Goal: Check status

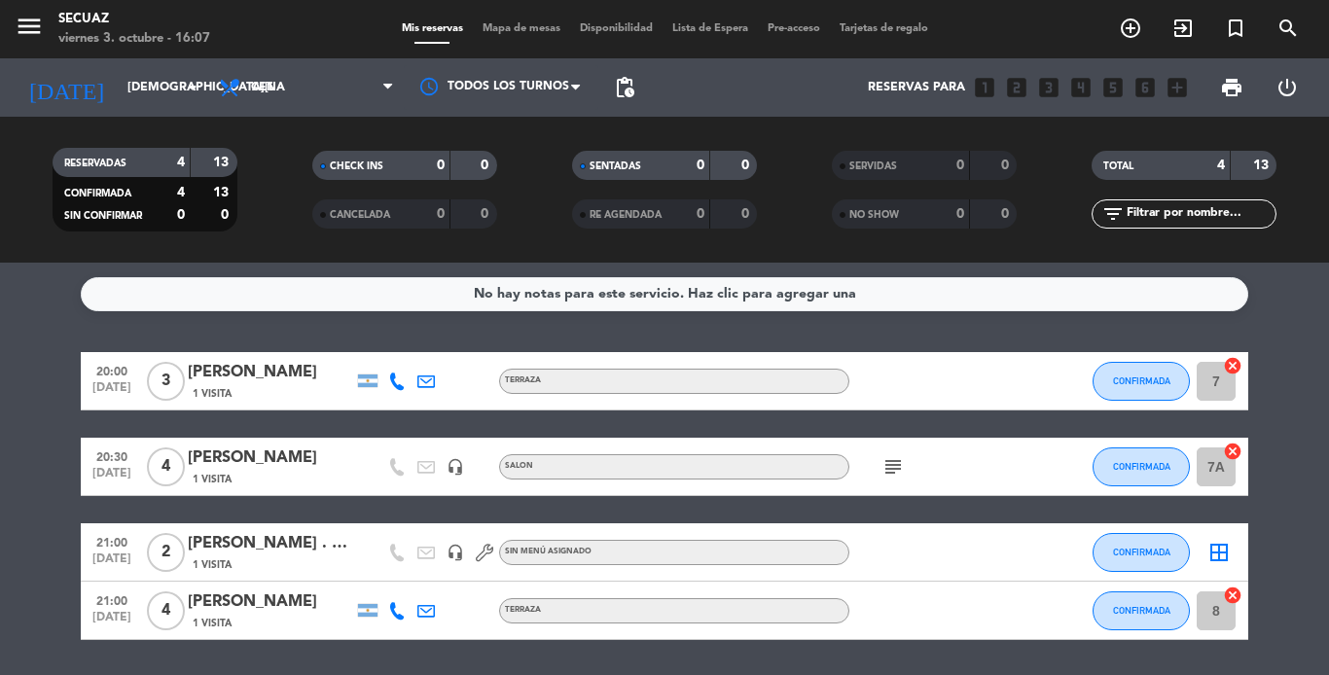
click at [296, 80] on span "Cena" at bounding box center [306, 87] width 195 height 43
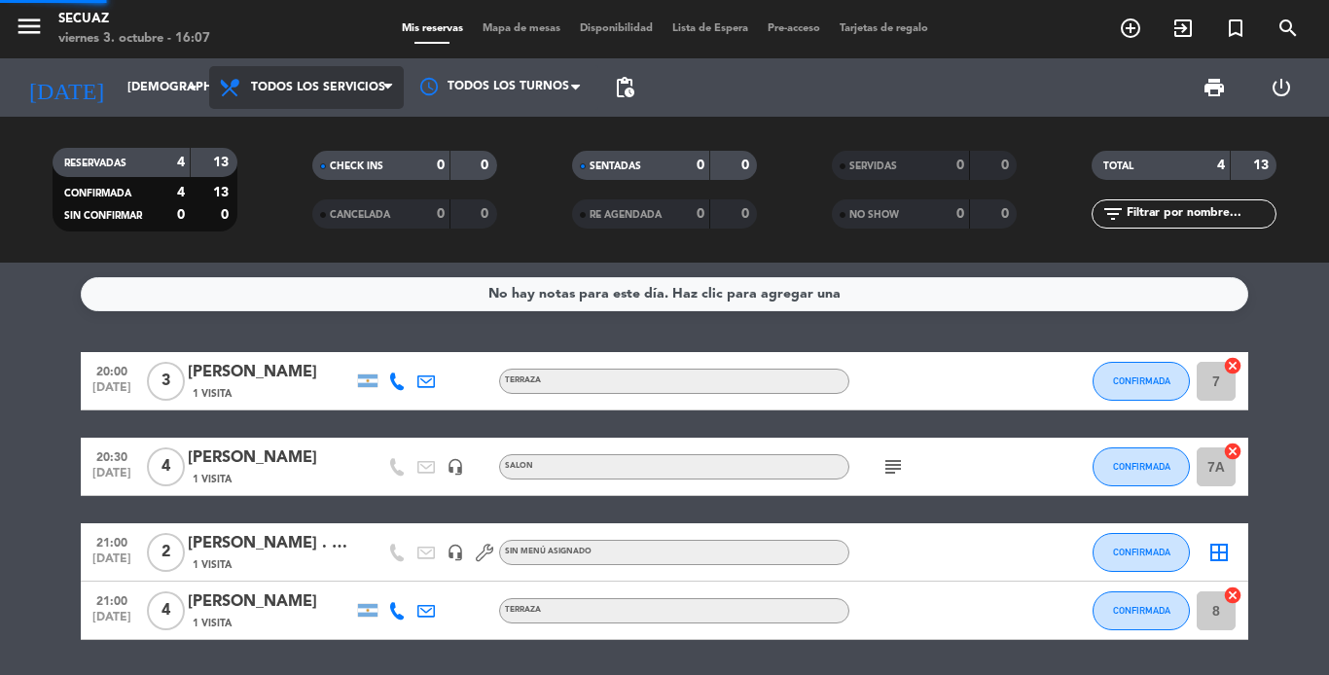
click at [329, 140] on div "menu secuaz [DATE] 3. octubre - 16:07 Mis reservas Mapa de mesas Disponibilidad…" at bounding box center [664, 131] width 1329 height 263
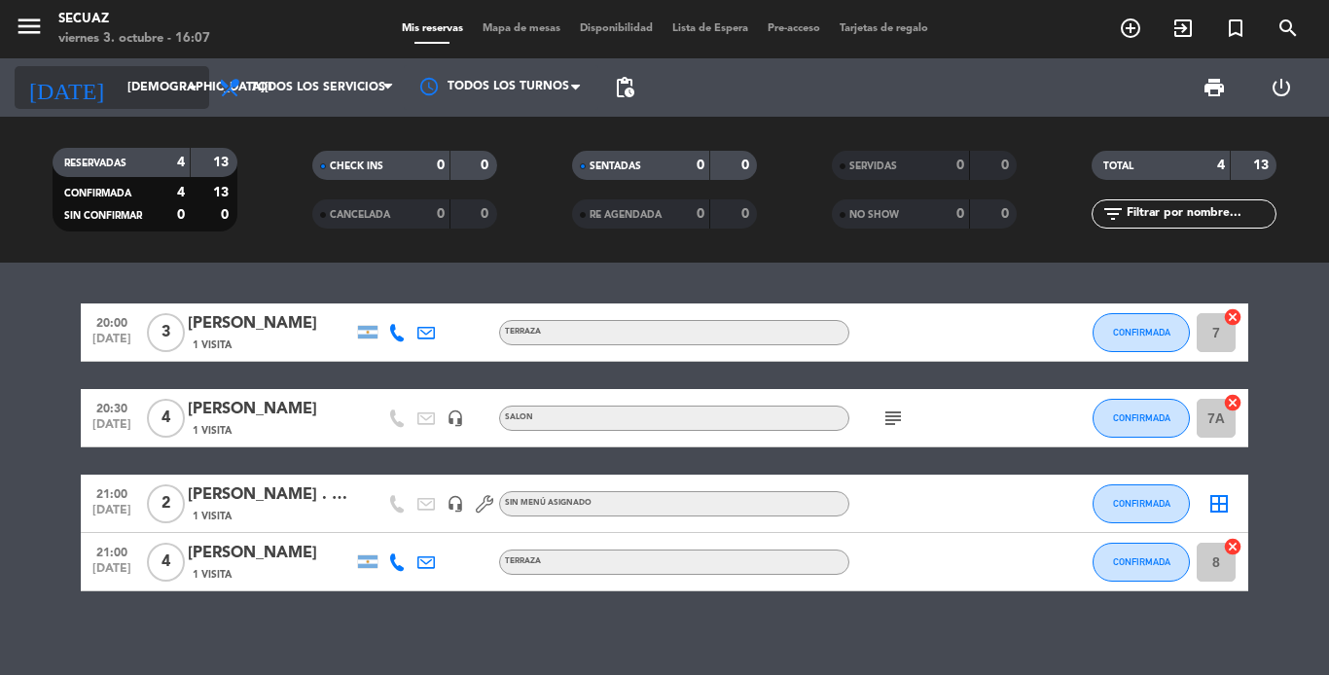
click at [152, 73] on input "[DEMOGRAPHIC_DATA][DATE]" at bounding box center [200, 87] width 164 height 33
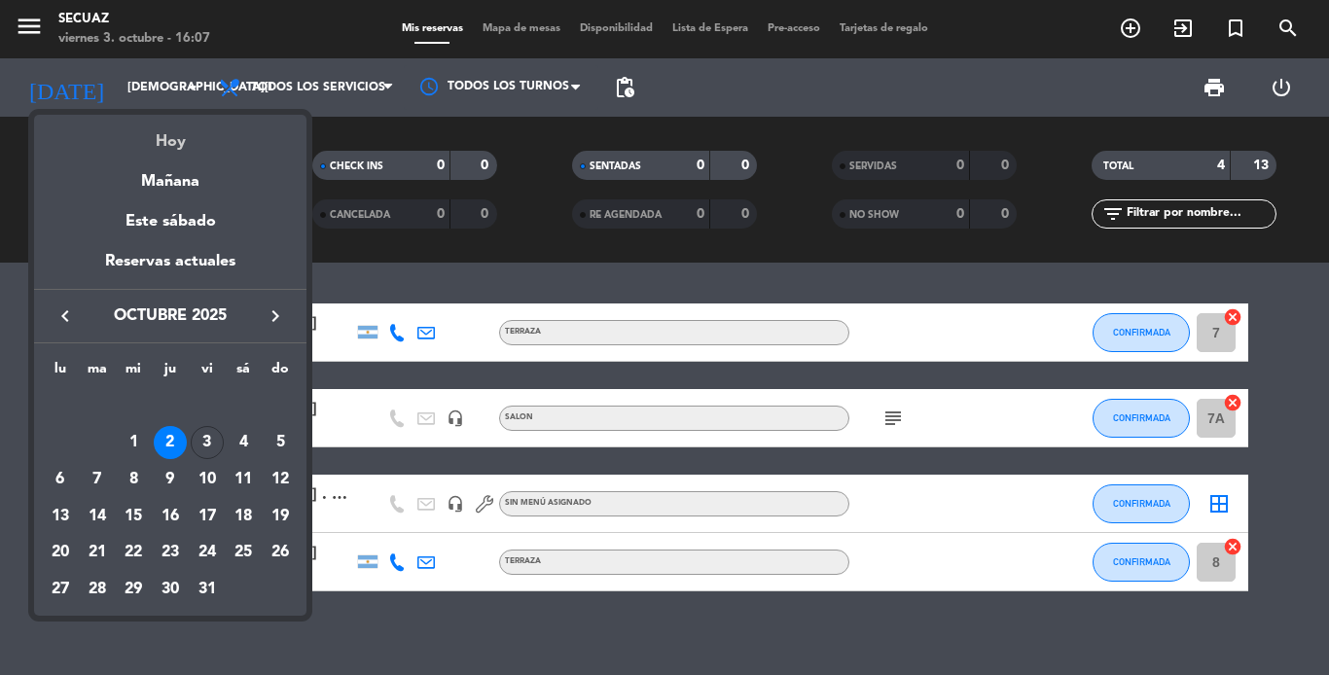
click at [163, 142] on div "Hoy" at bounding box center [170, 135] width 272 height 40
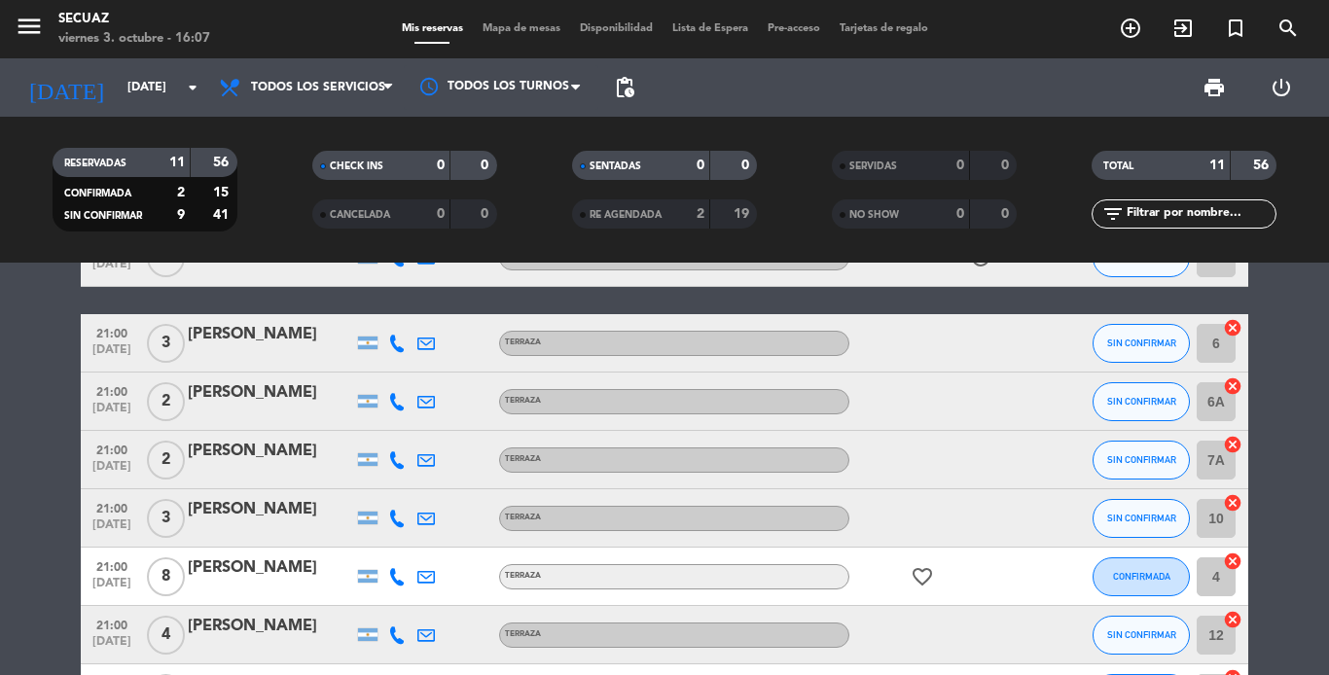
scroll to position [292, 0]
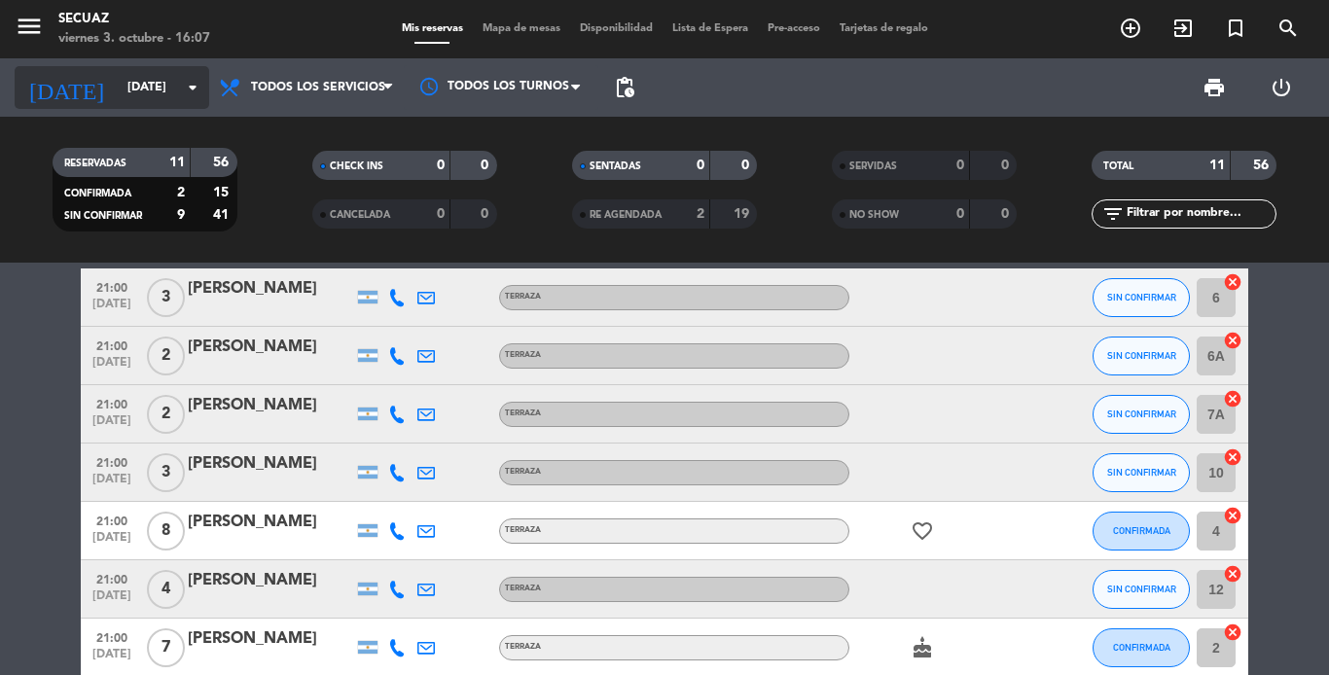
click at [192, 93] on icon "arrow_drop_down" at bounding box center [192, 87] width 23 height 23
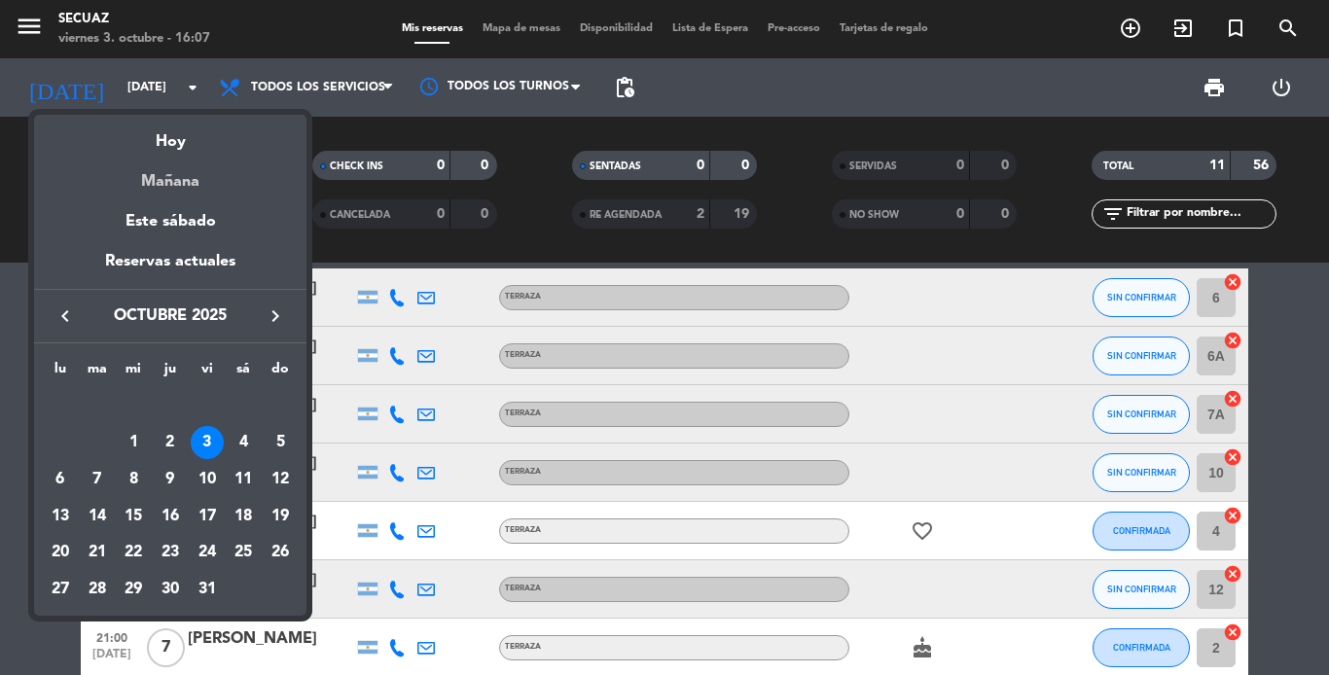
click at [183, 177] on div "Mañana" at bounding box center [170, 175] width 272 height 40
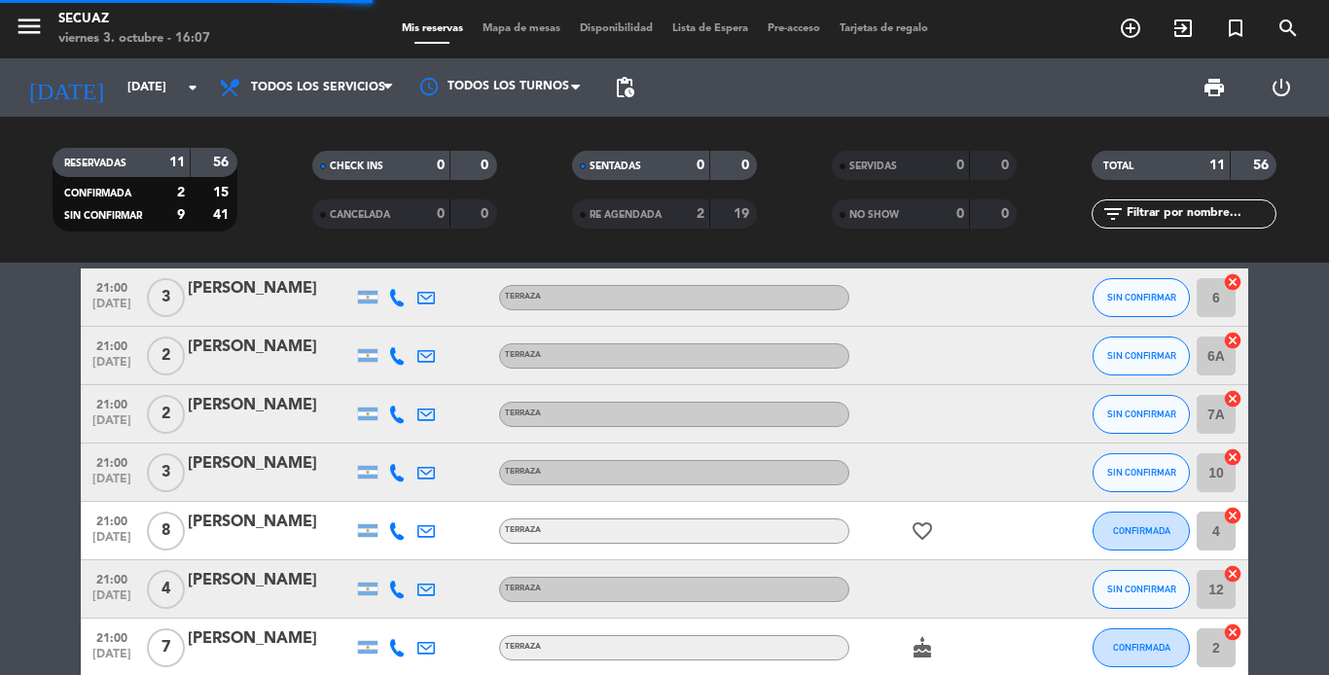
scroll to position [0, 0]
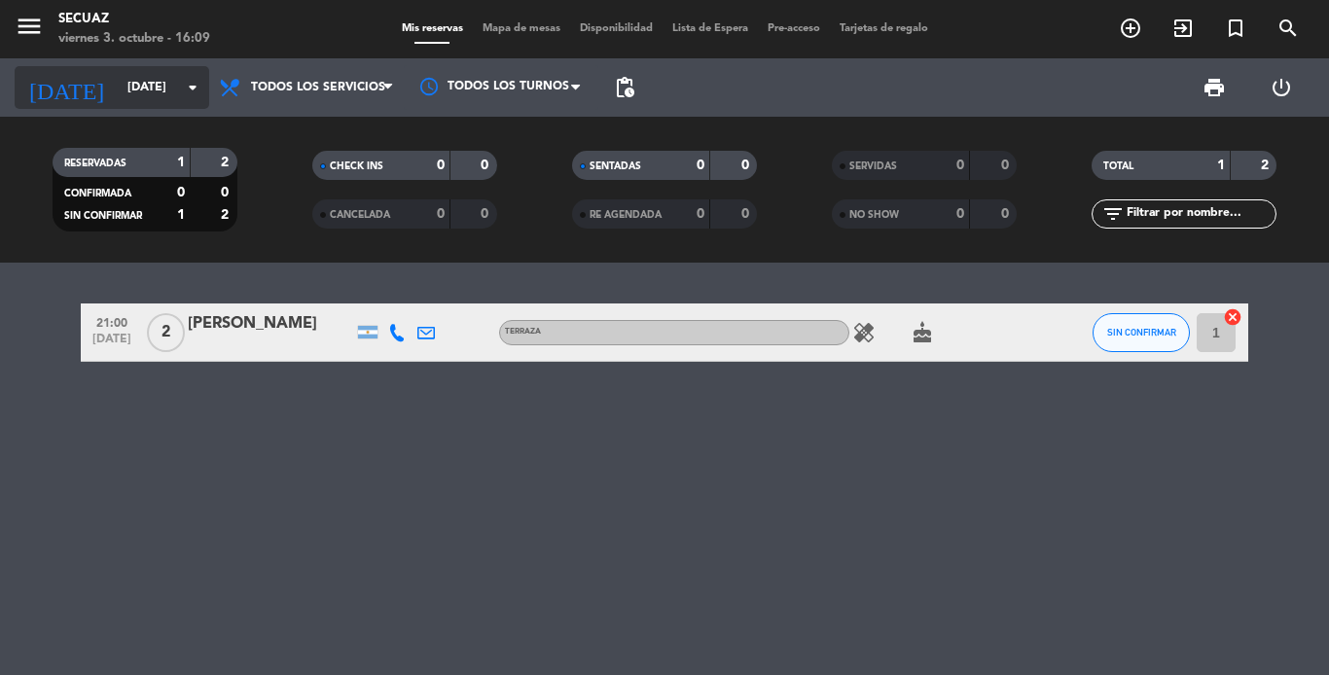
click at [192, 83] on icon "arrow_drop_down" at bounding box center [192, 87] width 23 height 23
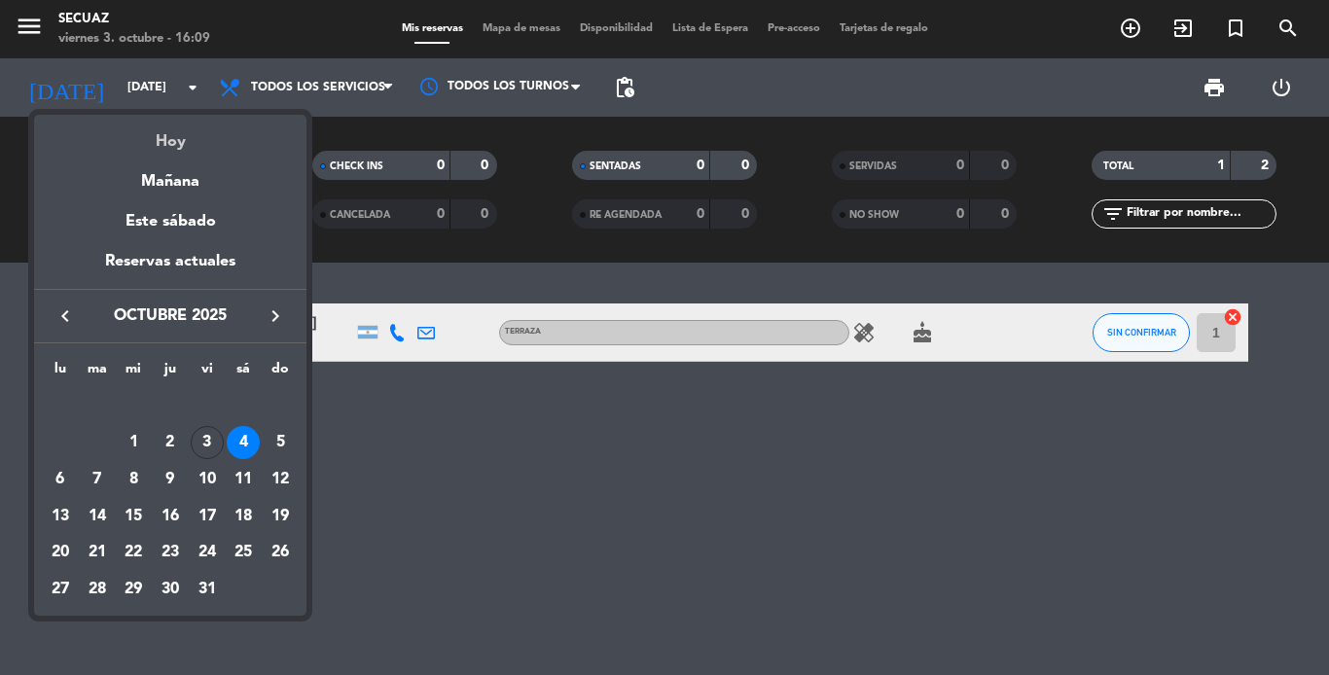
click at [180, 132] on div "Hoy" at bounding box center [170, 135] width 272 height 40
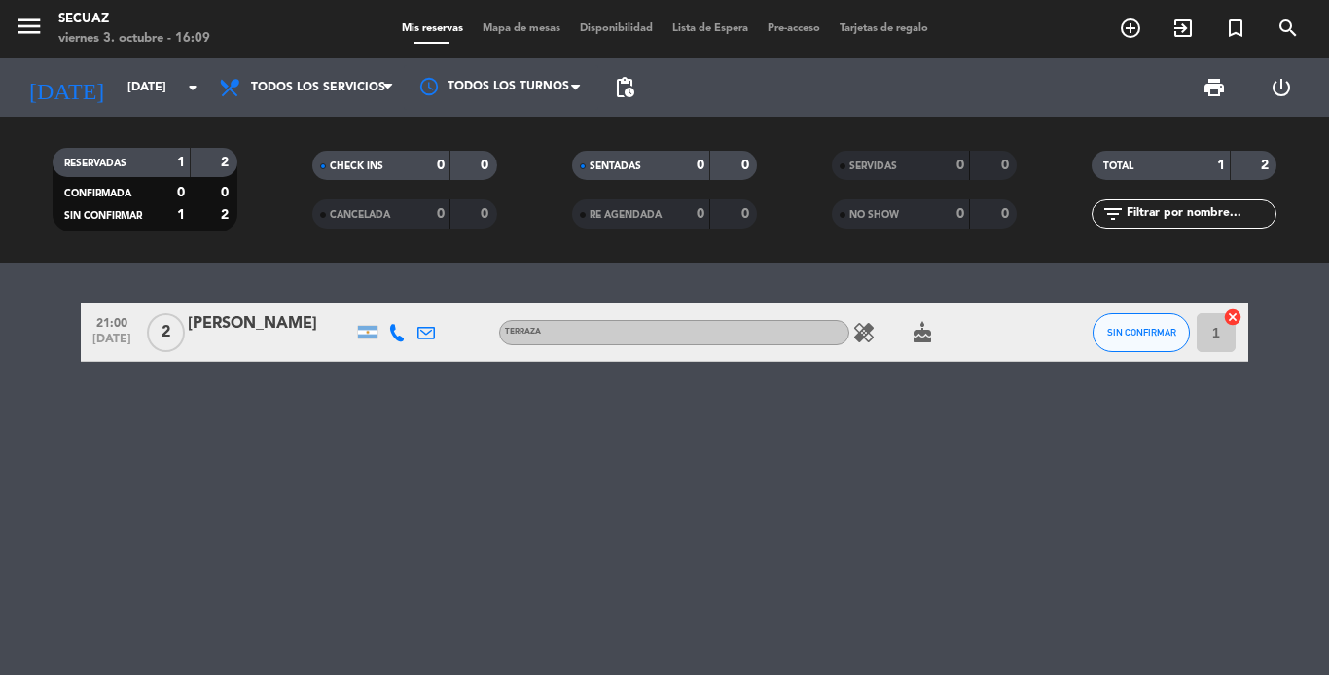
type input "[DATE]"
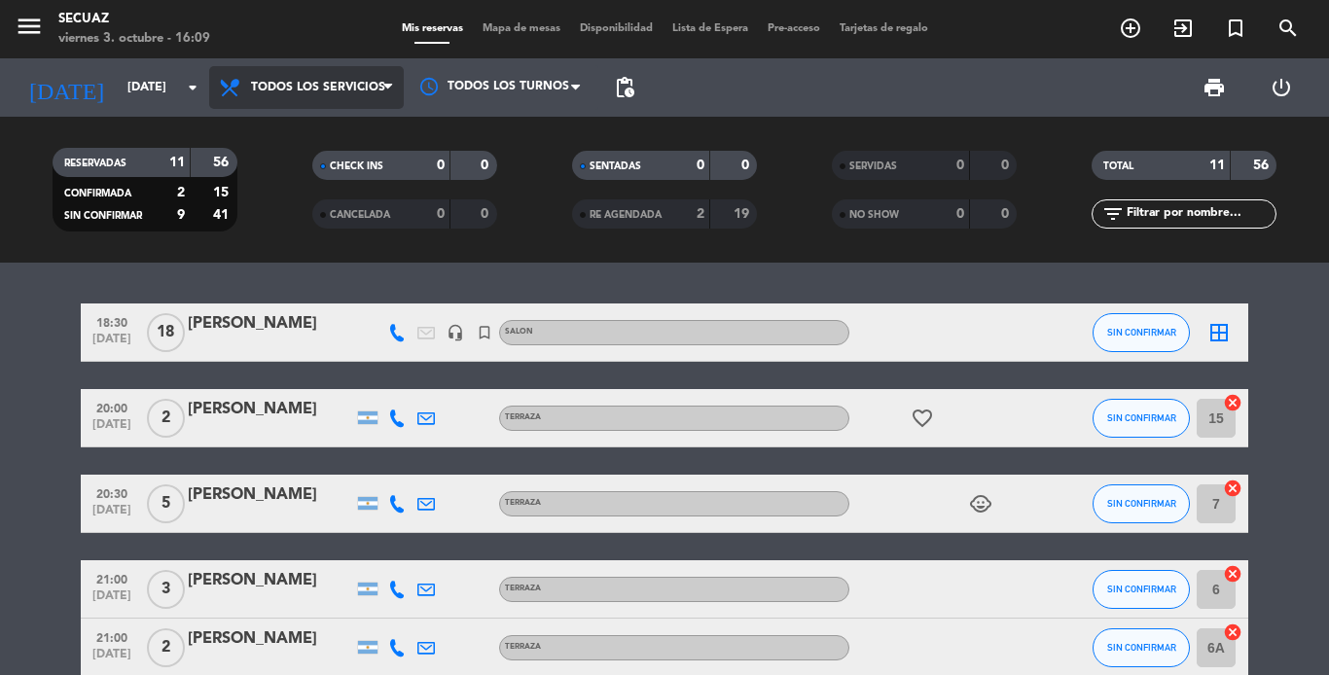
click at [345, 85] on span "Todos los servicios" at bounding box center [318, 88] width 134 height 14
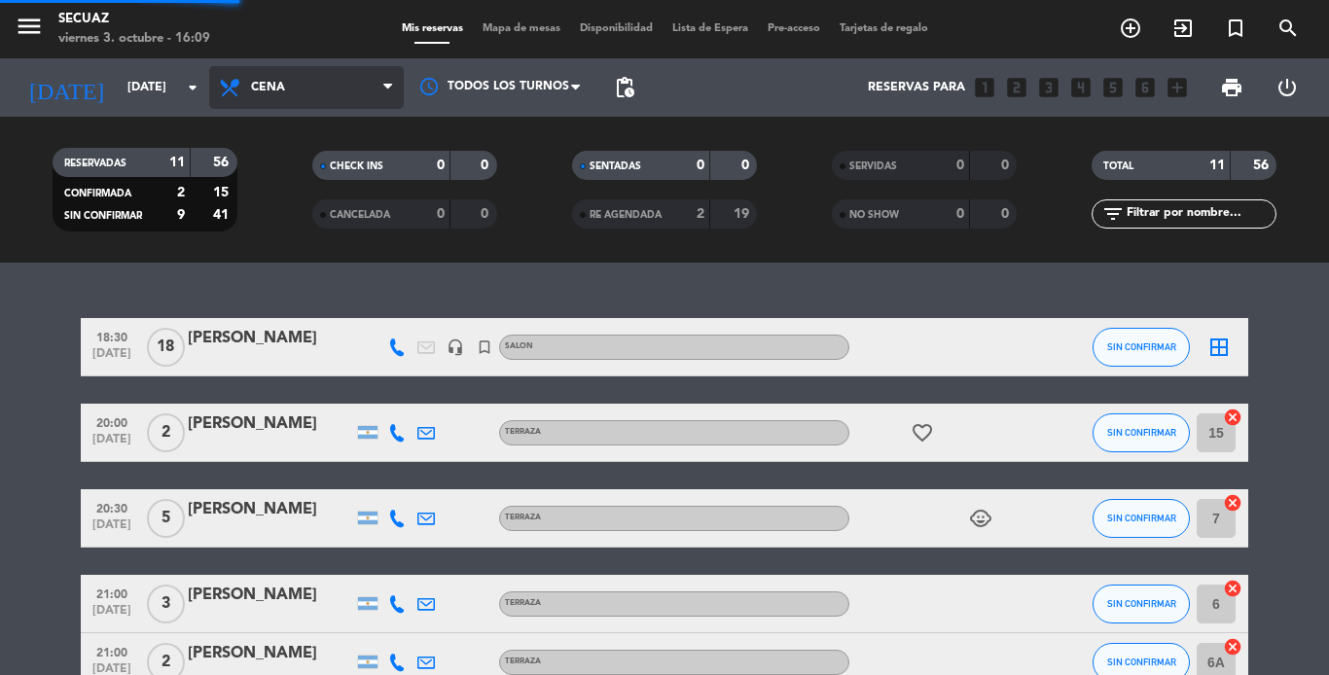
click at [292, 248] on div "menu secuaz [DATE] 3. octubre - 16:09 Mis reservas Mapa de mesas Disponibilidad…" at bounding box center [664, 131] width 1329 height 263
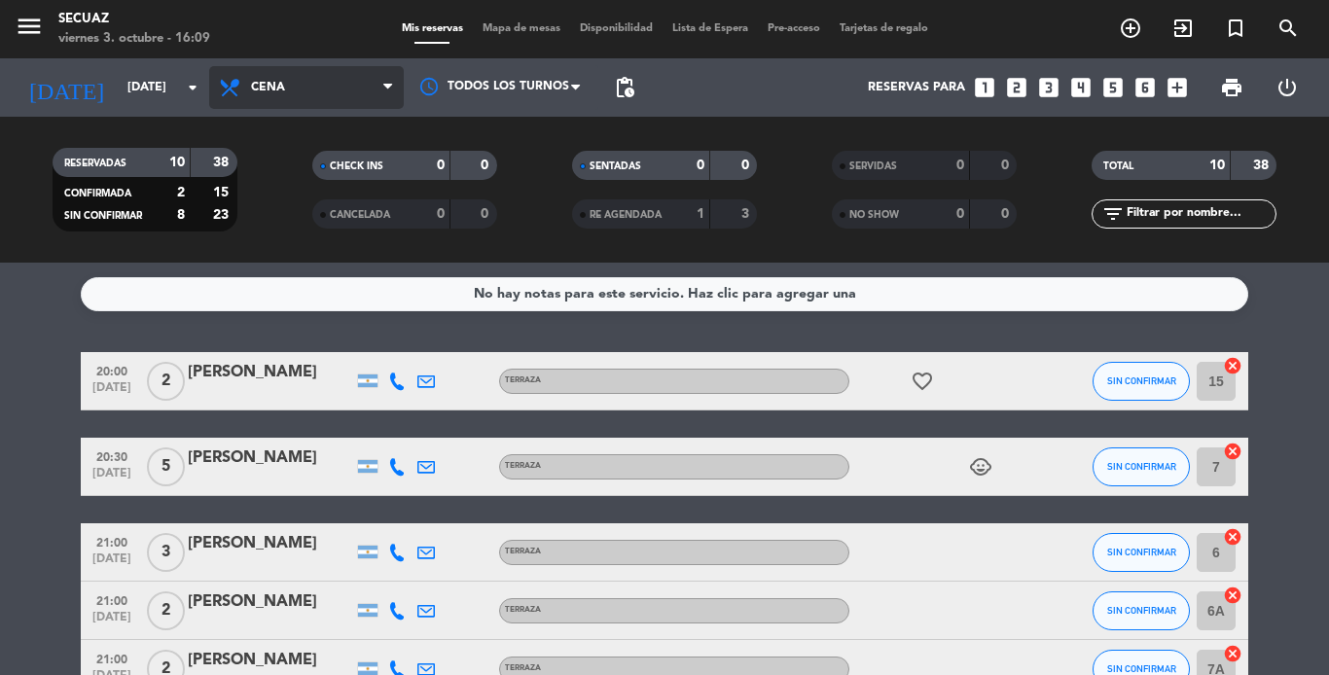
click at [372, 91] on span "Cena" at bounding box center [306, 87] width 195 height 43
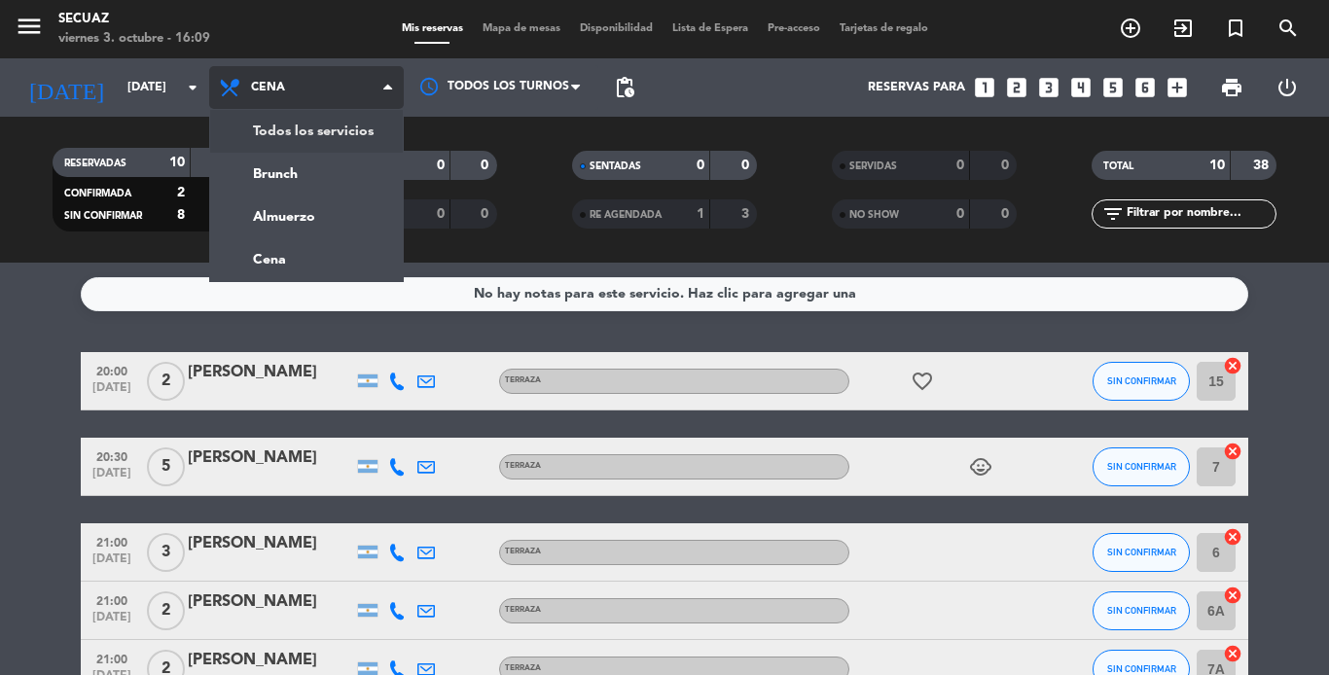
click at [342, 131] on div "menu secuaz [DATE] 3. octubre - 16:09 Mis reservas Mapa de mesas Disponibilidad…" at bounding box center [664, 131] width 1329 height 263
